Goal: Go to known website: Access a specific website the user already knows

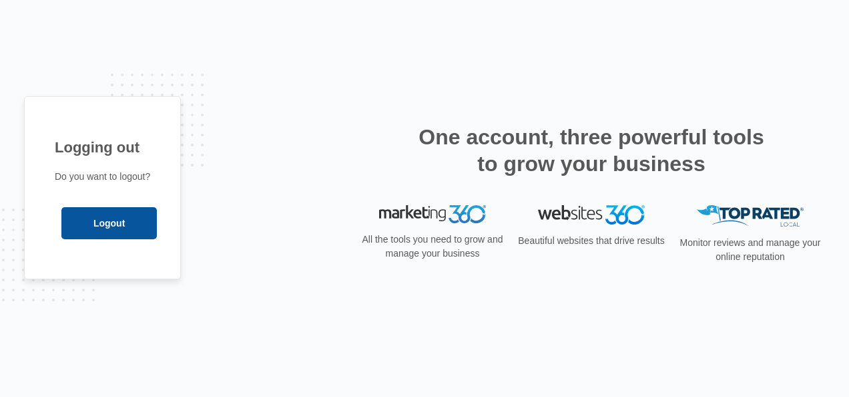
click at [109, 222] on input "Logout" at bounding box center [108, 223] width 95 height 32
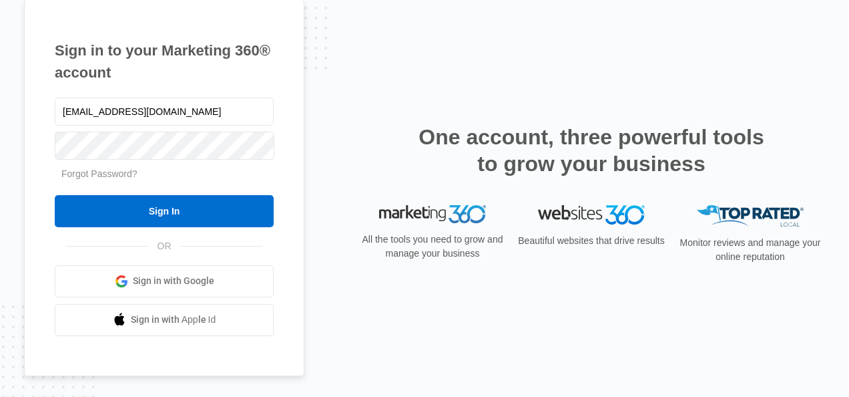
type input "[EMAIL_ADDRESS][DOMAIN_NAME]"
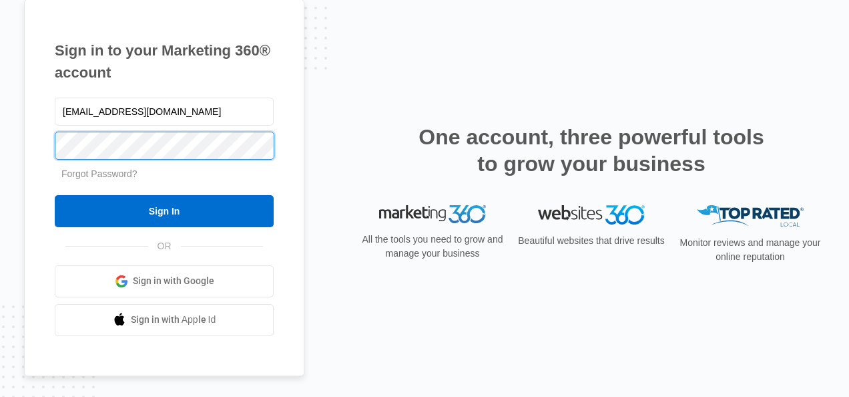
click at [55, 195] on input "Sign In" at bounding box center [164, 211] width 219 height 32
